Goal: Information Seeking & Learning: Find specific fact

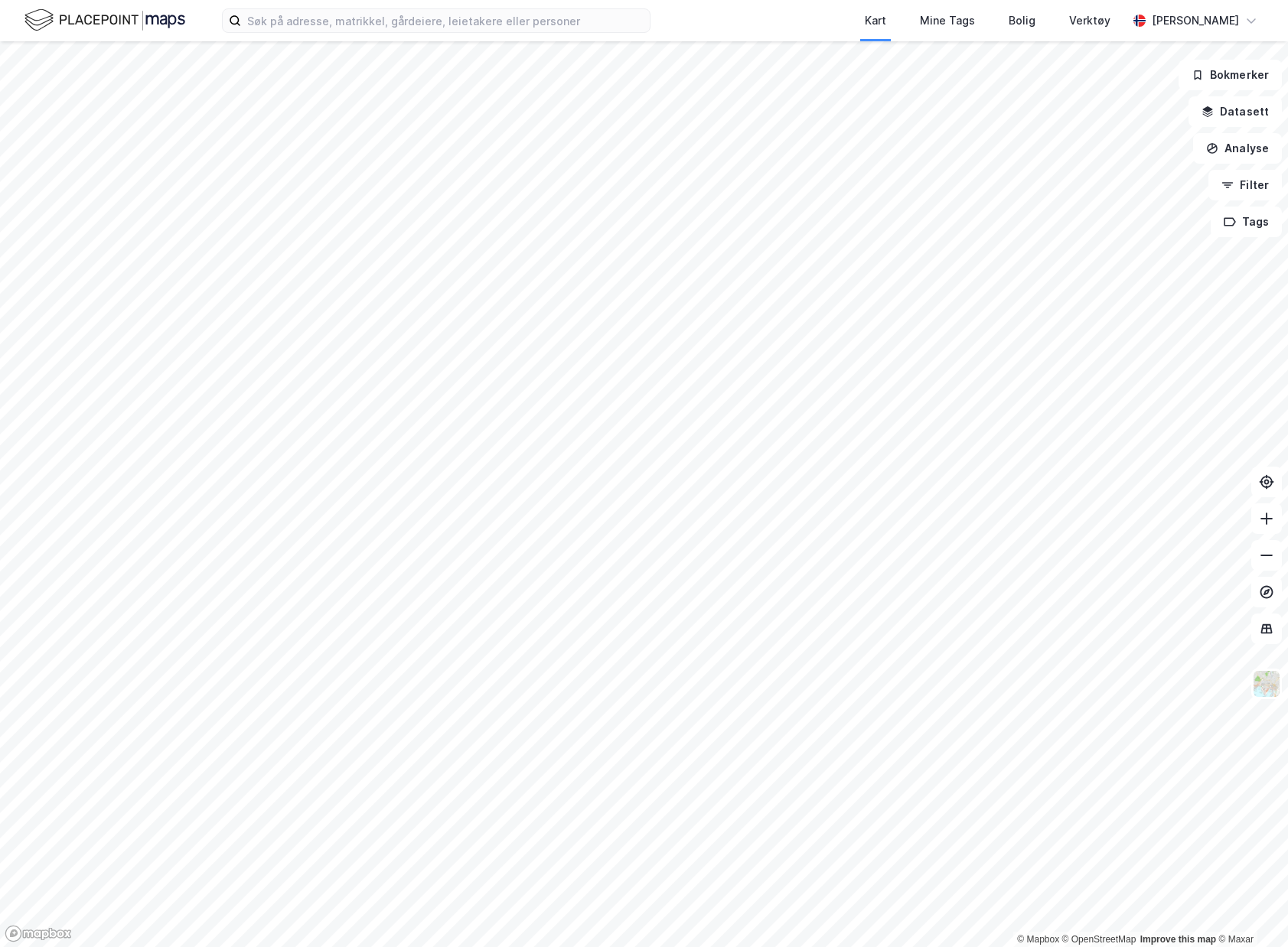
click at [442, 35] on div "Kart Mine Tags Bolig Verktøy [PERSON_NAME]" at bounding box center [644, 20] width 1288 height 41
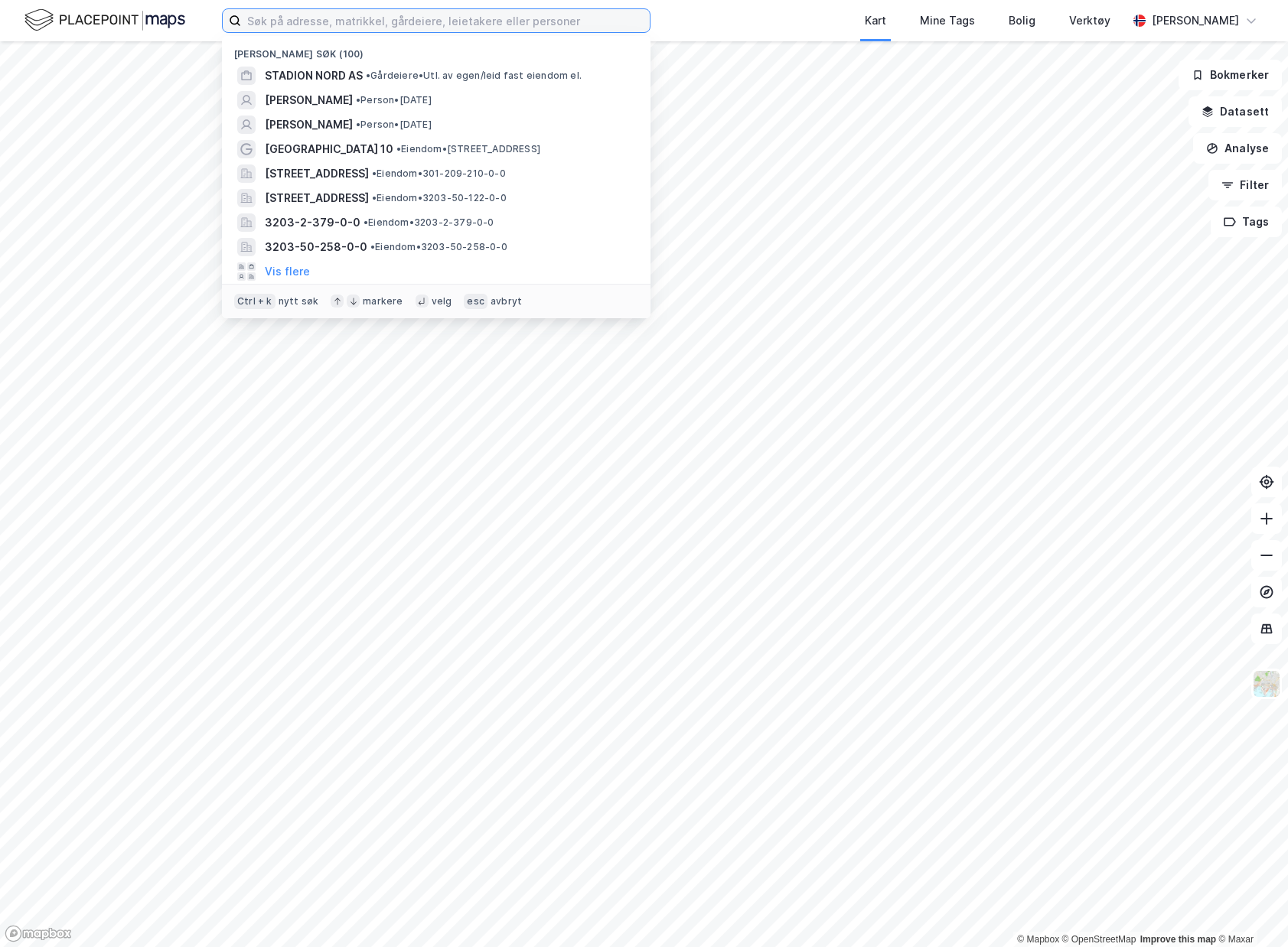
click at [447, 19] on input at bounding box center [446, 20] width 409 height 23
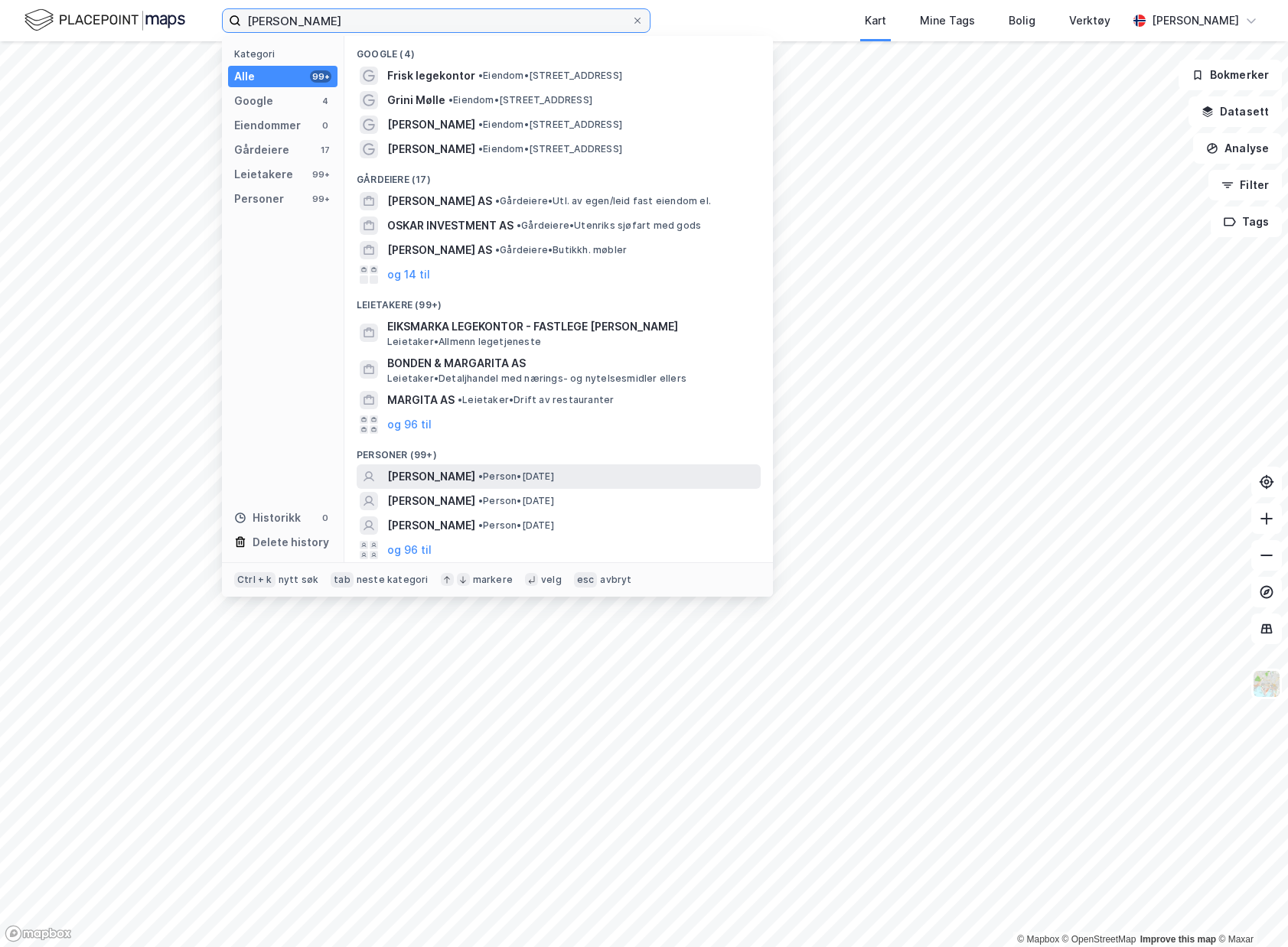
type input "[PERSON_NAME]"
click at [554, 470] on span "• Person • [DATE]" at bounding box center [516, 477] width 76 height 12
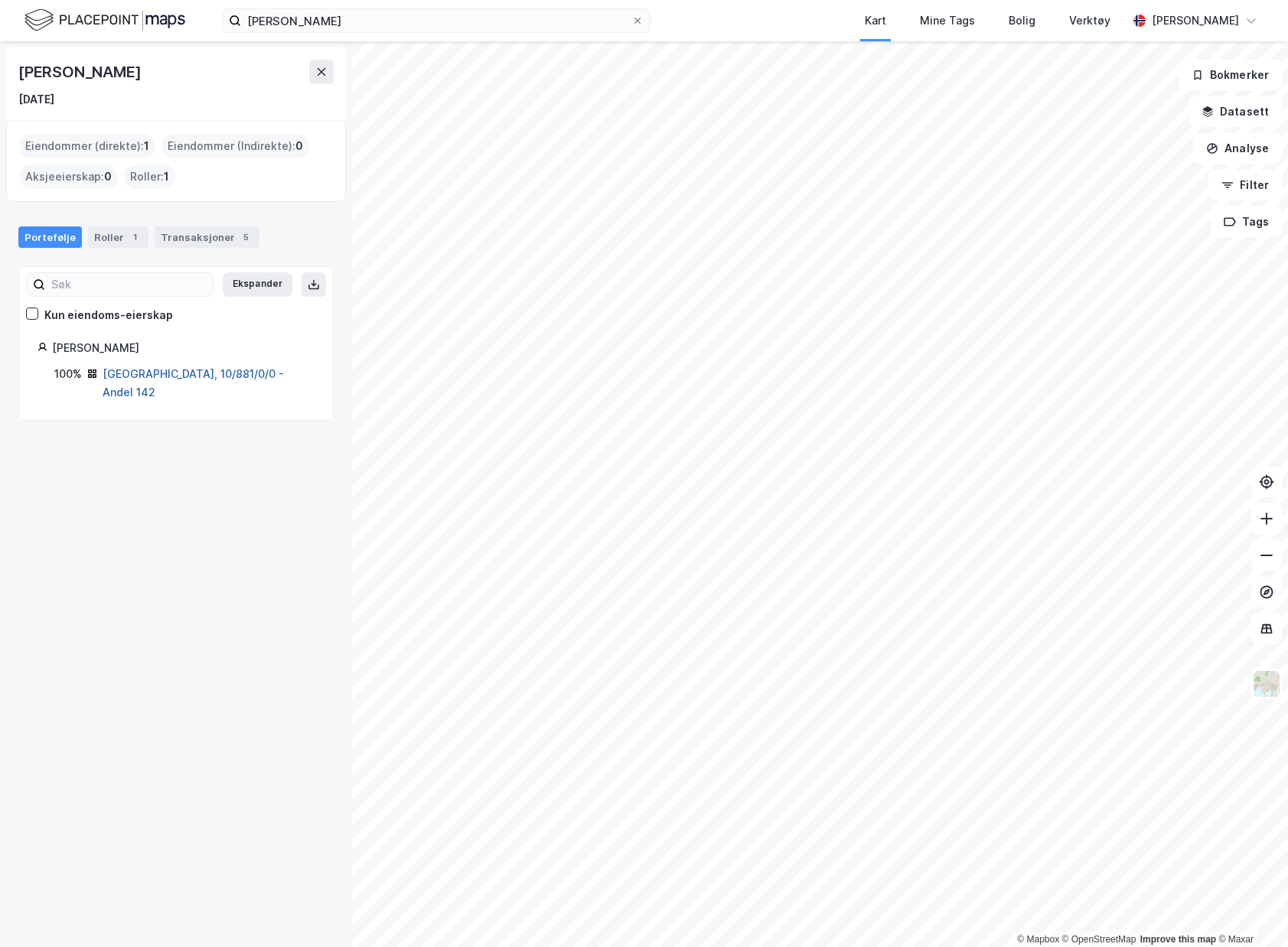
click at [217, 377] on link "[GEOGRAPHIC_DATA], 10/881/0/0 - Andel 142" at bounding box center [193, 382] width 181 height 31
click at [199, 245] on div "Transaksjoner 5" at bounding box center [207, 237] width 105 height 21
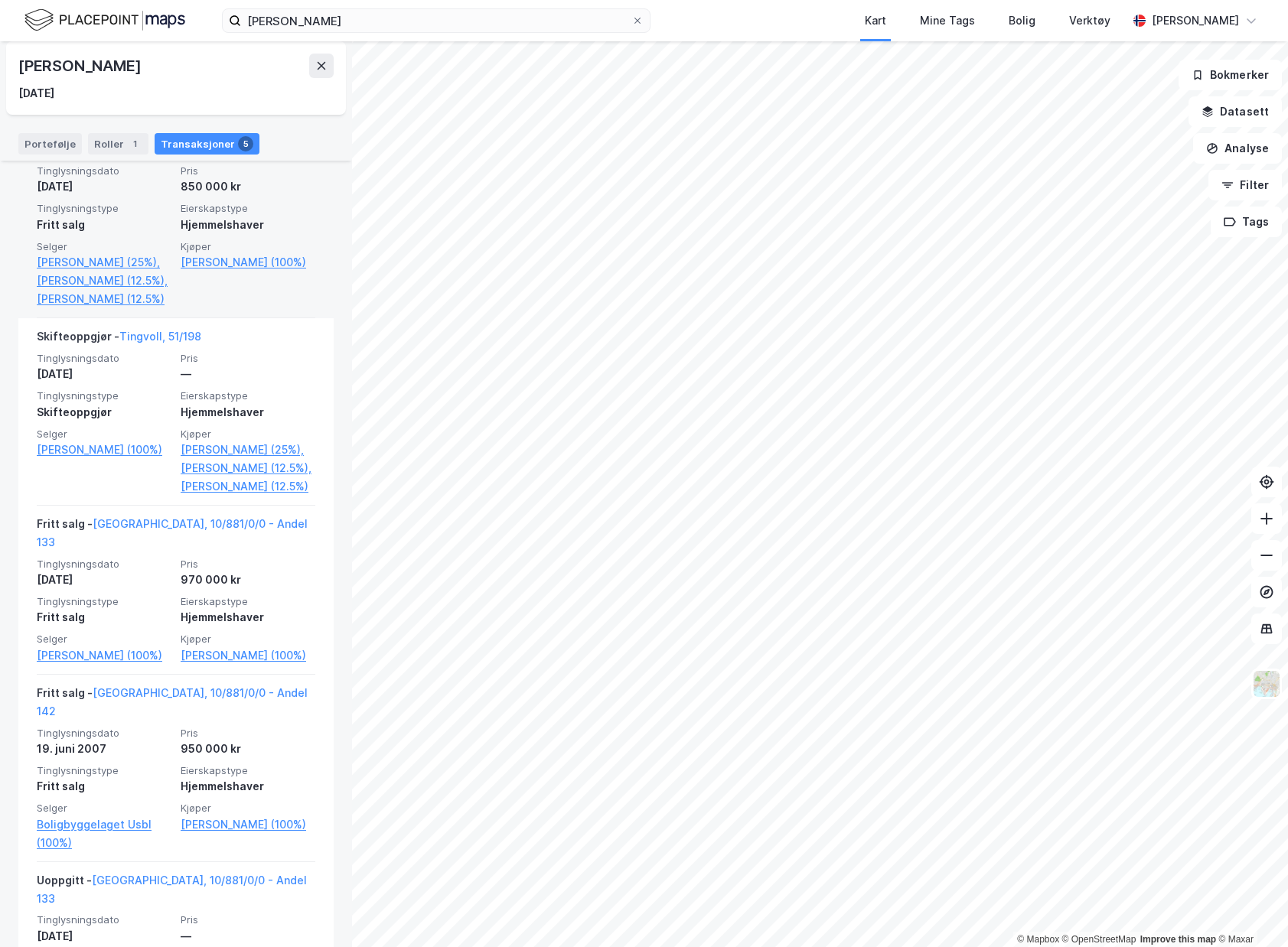
scroll to position [382, 0]
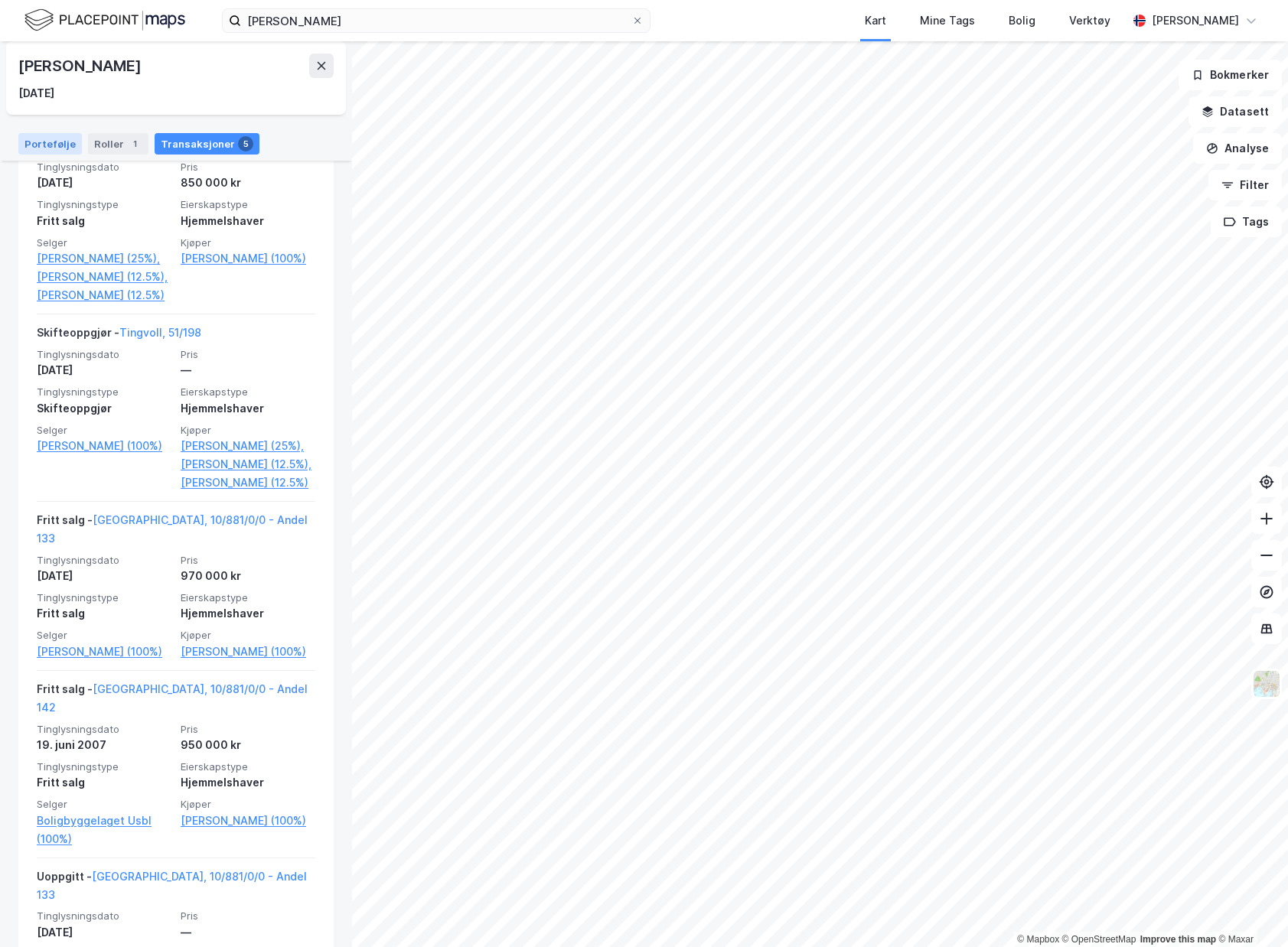
click at [52, 148] on div "Portefølje" at bounding box center [50, 144] width 63 height 21
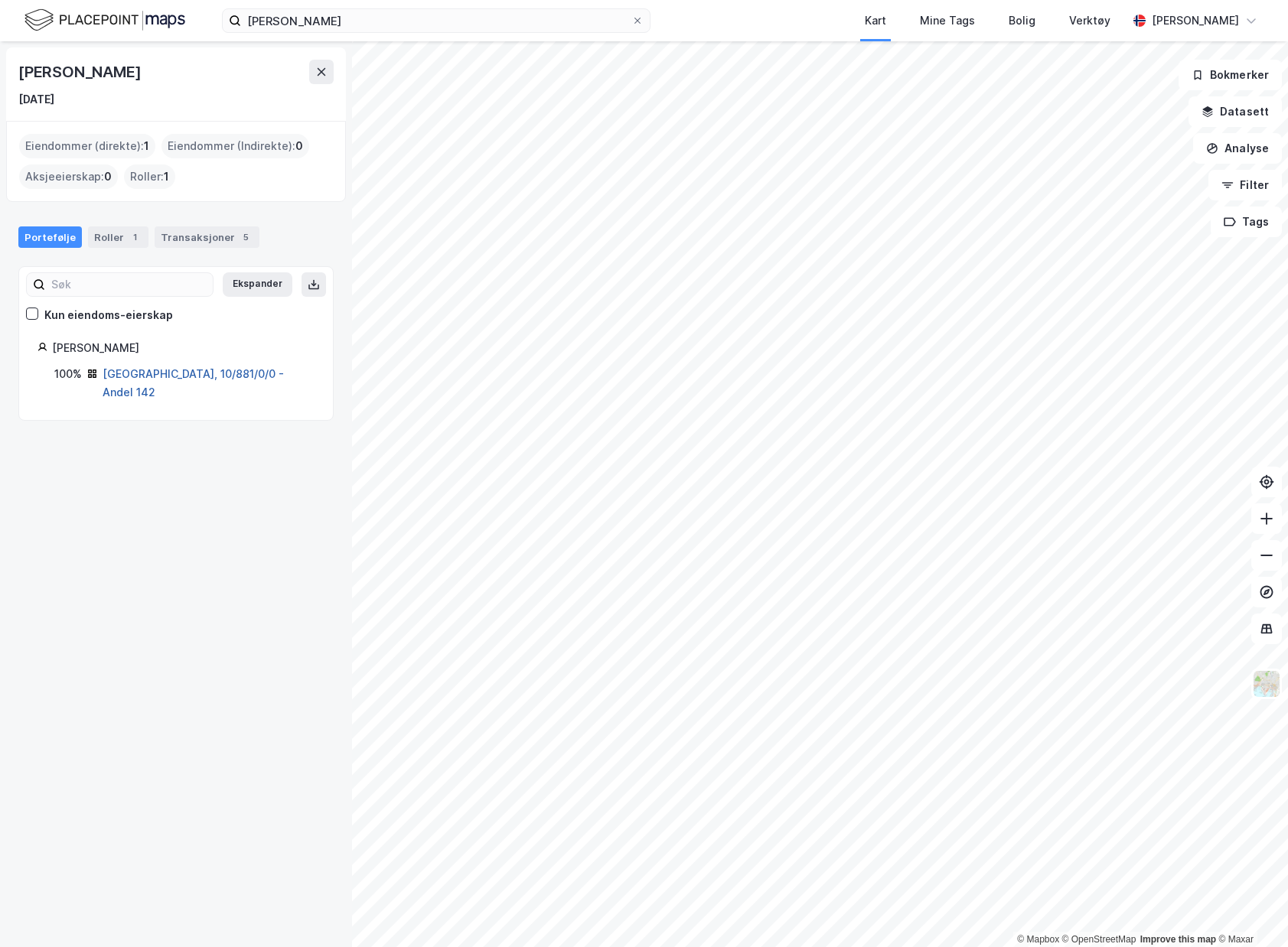
click at [109, 370] on link "[GEOGRAPHIC_DATA], 10/881/0/0 - Andel 142" at bounding box center [193, 382] width 181 height 31
